Goal: Task Accomplishment & Management: Complete application form

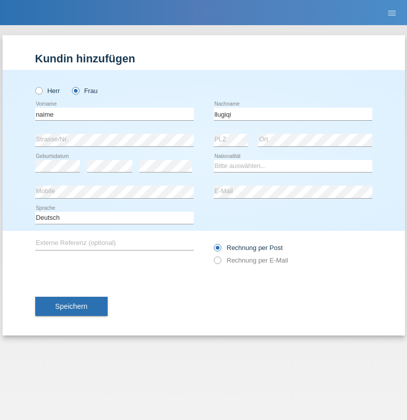
type input "llugiqi"
select select "CH"
radio input "true"
click at [114, 114] on input "text" at bounding box center [114, 114] width 158 height 13
type input "Shanas"
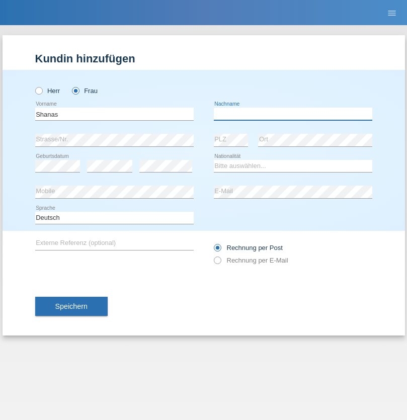
click at [292, 114] on input "text" at bounding box center [293, 114] width 158 height 13
type input "Baranati"
select select "CH"
radio input "true"
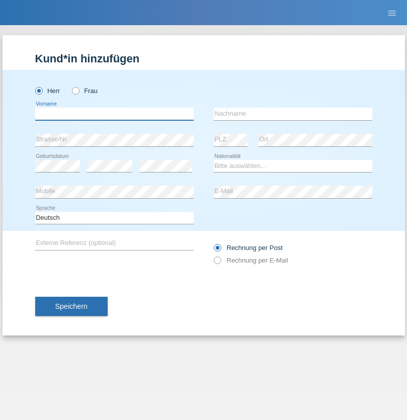
click at [114, 114] on input "text" at bounding box center [114, 114] width 158 height 13
type input "Khoshnaw"
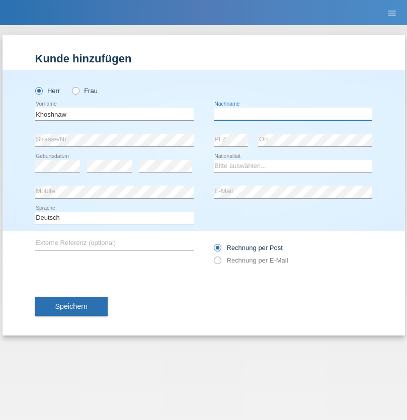
click at [292, 114] on input "text" at bounding box center [293, 114] width 158 height 13
type input "Abdulqadir"
select select "IR"
select select "C"
select select "03"
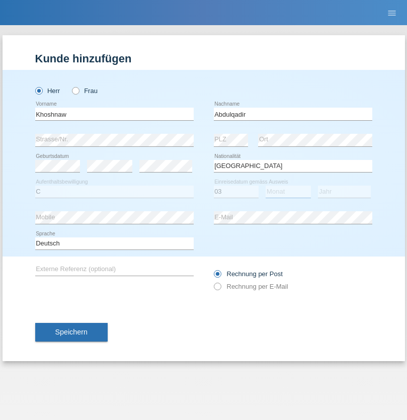
select select "09"
select select "2015"
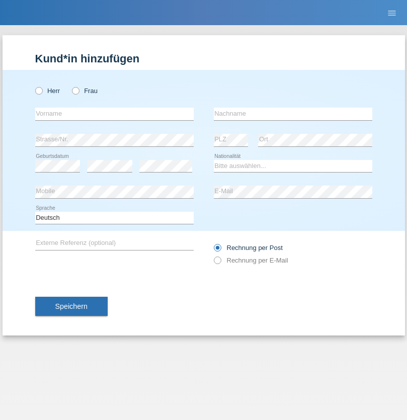
radio input "true"
click at [114, 114] on input "text" at bounding box center [114, 114] width 158 height 13
type input "Mustafa"
click at [292, 114] on input "text" at bounding box center [293, 114] width 158 height 13
type input "Sokol"
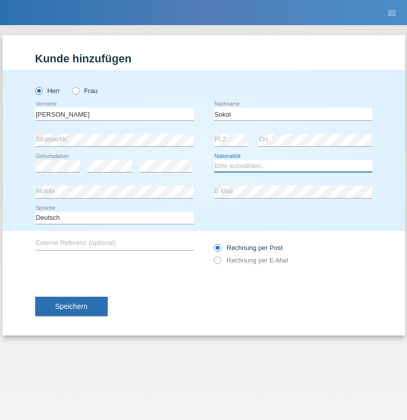
select select "XK"
select select "C"
select select "02"
select select "08"
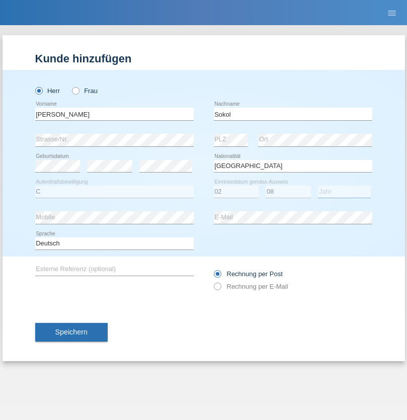
select select "1988"
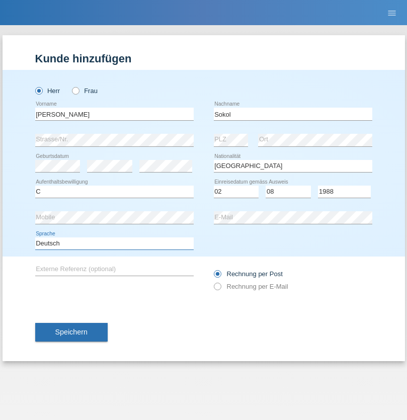
select select "en"
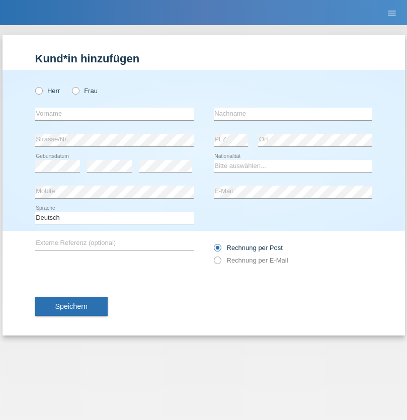
radio input "true"
click at [114, 114] on input "text" at bounding box center [114, 114] width 158 height 13
type input "[PERSON_NAME]"
click at [292, 114] on input "text" at bounding box center [293, 114] width 158 height 13
type input "Sokol"
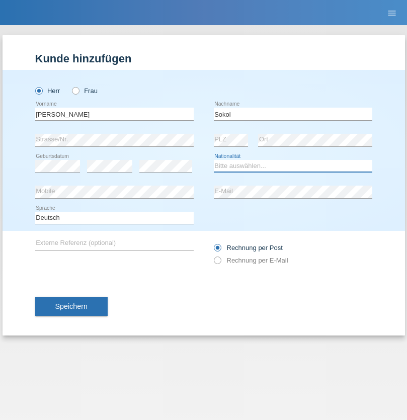
select select "XK"
select select "C"
select select "02"
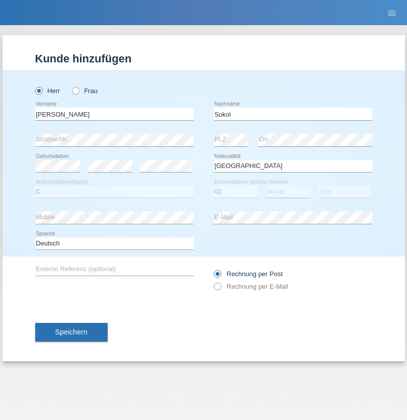
select select "08"
select select "1988"
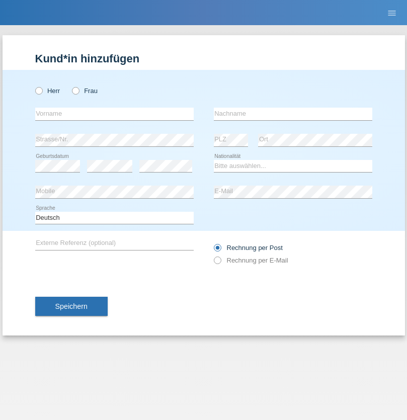
radio input "true"
click at [114, 114] on input "text" at bounding box center [114, 114] width 158 height 13
type input "[PERSON_NAME]"
click at [292, 114] on input "text" at bounding box center [293, 114] width 158 height 13
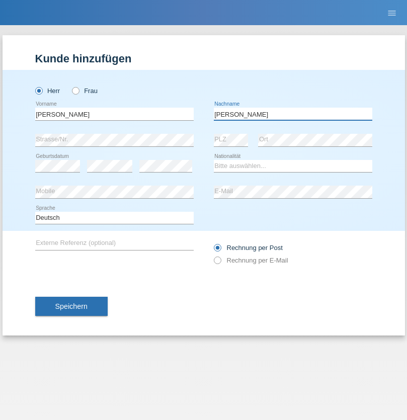
type input "[PERSON_NAME]"
select select "PL"
select select "C"
select select "11"
select select "01"
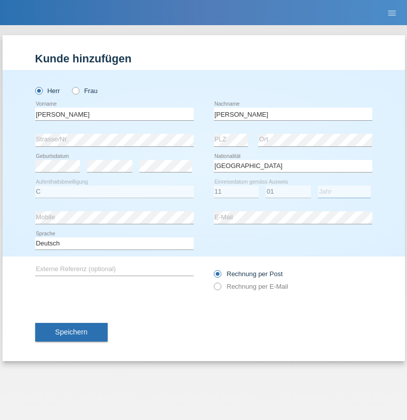
select select "2007"
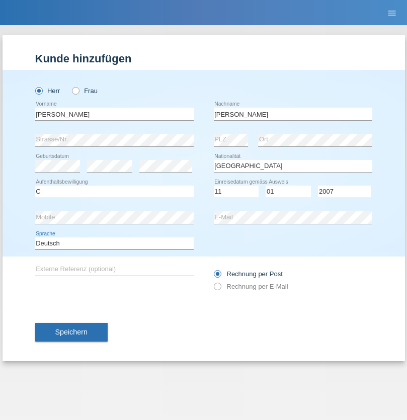
select select "en"
